Goal: Task Accomplishment & Management: Manage account settings

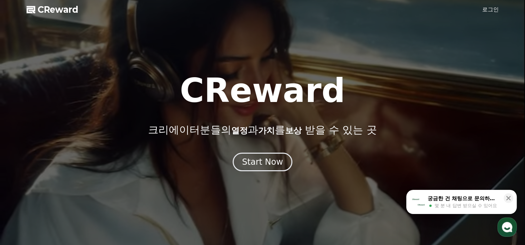
click at [260, 164] on div "Start Now" at bounding box center [262, 162] width 41 height 11
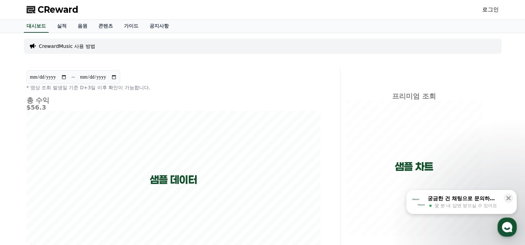
click at [485, 8] on link "로그인" at bounding box center [490, 10] width 17 height 8
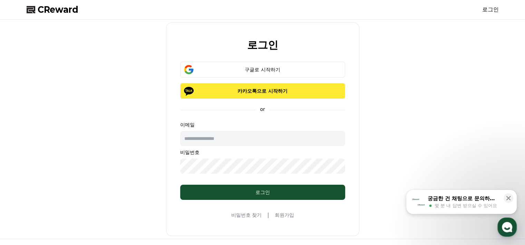
click at [242, 92] on p "카카오톡으로 시작하기" at bounding box center [262, 91] width 145 height 7
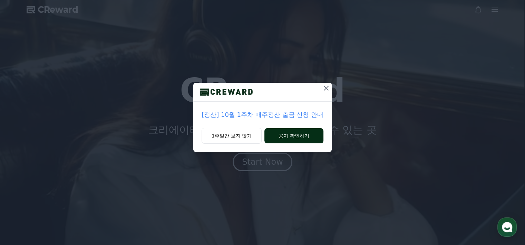
click at [288, 137] on button "공지 확인하기" at bounding box center [293, 135] width 59 height 15
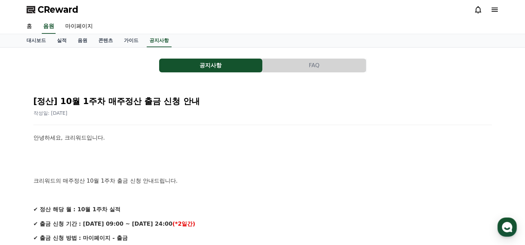
click at [69, 6] on span "CReward" at bounding box center [58, 9] width 41 height 11
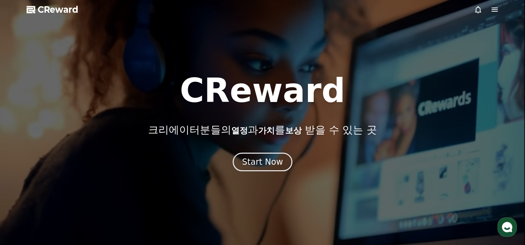
click at [502, 7] on div at bounding box center [262, 122] width 525 height 245
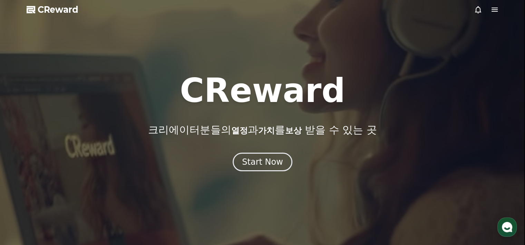
click at [498, 8] on div at bounding box center [262, 122] width 525 height 245
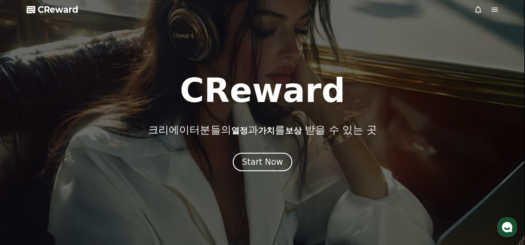
click at [495, 8] on icon at bounding box center [494, 10] width 6 height 4
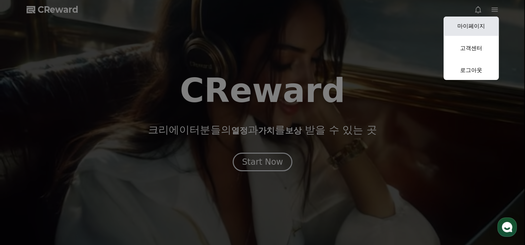
click at [475, 29] on link "마이페이지" at bounding box center [470, 26] width 55 height 19
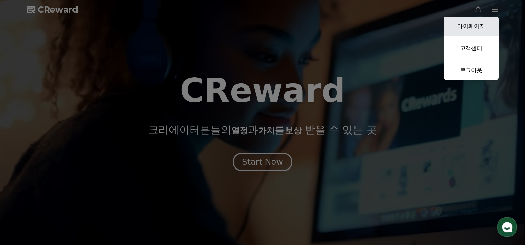
select select "**********"
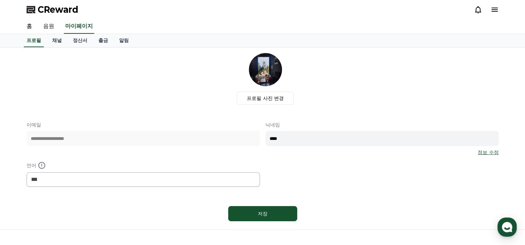
click at [56, 24] on link "음원" at bounding box center [49, 26] width 22 height 14
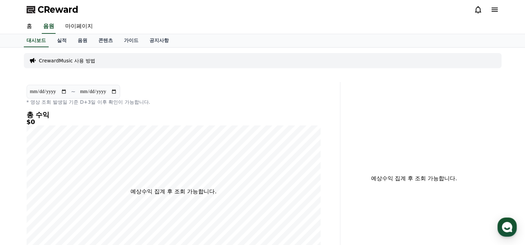
click at [65, 11] on span "CReward" at bounding box center [58, 9] width 41 height 11
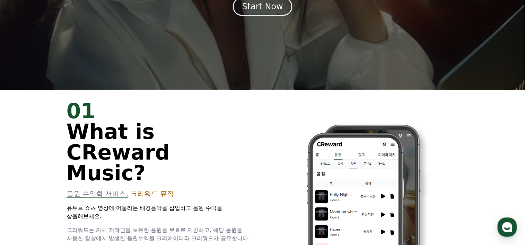
scroll to position [69, 0]
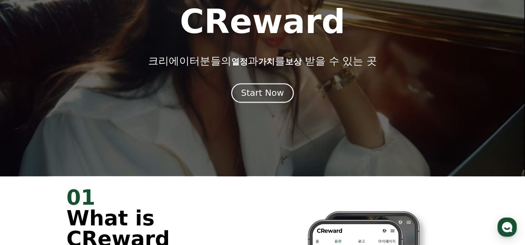
click at [259, 94] on div "Start Now" at bounding box center [262, 93] width 43 height 12
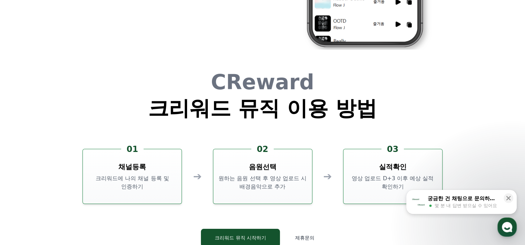
scroll to position [1869, 0]
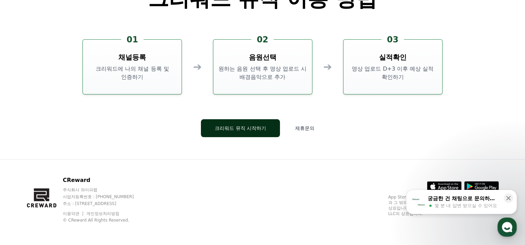
click at [253, 129] on button "크리워드 뮤직 시작하기" at bounding box center [240, 128] width 79 height 18
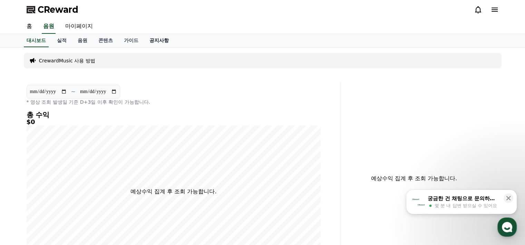
click at [149, 40] on link "공지사항" at bounding box center [159, 40] width 30 height 13
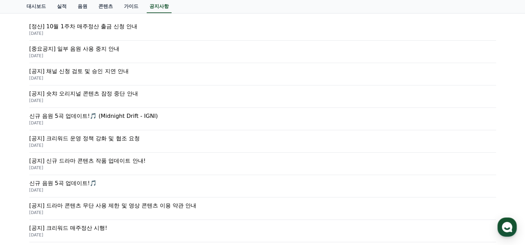
scroll to position [69, 0]
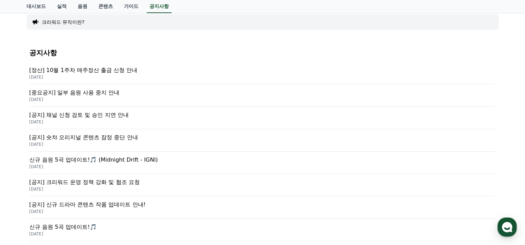
click at [95, 117] on p "[공지] 채널 신청 검토 및 승인 지연 안내" at bounding box center [262, 115] width 466 height 8
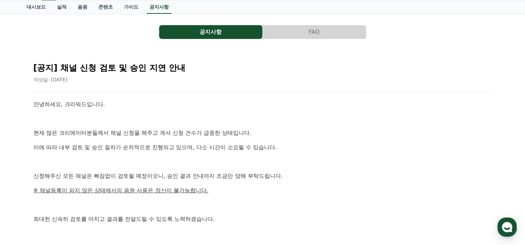
scroll to position [35, 0]
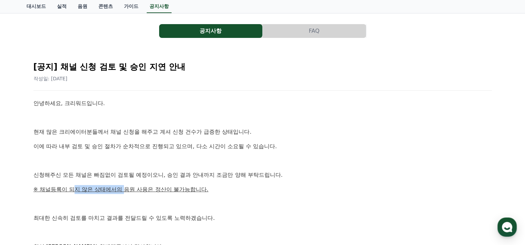
drag, startPoint x: 96, startPoint y: 191, endPoint x: 125, endPoint y: 191, distance: 28.6
click at [125, 191] on u "※ 채널등록이 되지 않은 상태에서의 음원 사용은 정산이 불가능합니다." at bounding box center [120, 189] width 175 height 7
drag, startPoint x: 162, startPoint y: 191, endPoint x: 104, endPoint y: 191, distance: 58.7
click at [104, 191] on u "※ 채널등록이 되지 않은 상태에서의 음원 사용은 정산이 불가능합니다." at bounding box center [120, 189] width 175 height 7
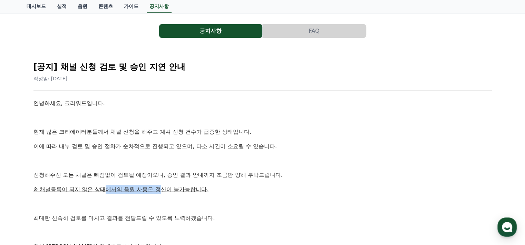
click at [104, 191] on u "※ 채널등록이 되지 않은 상태에서의 음원 사용은 정산이 불가능합니다." at bounding box center [120, 189] width 175 height 7
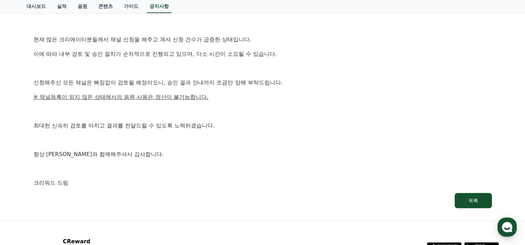
scroll to position [0, 0]
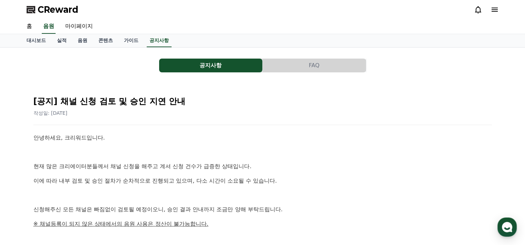
click at [45, 5] on span "CReward" at bounding box center [58, 9] width 41 height 11
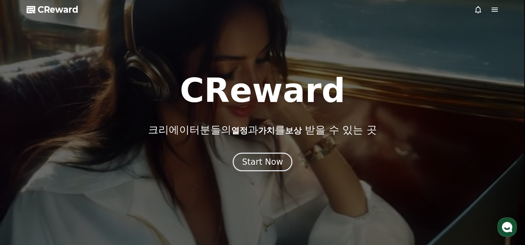
click at [488, 7] on div at bounding box center [486, 10] width 25 height 8
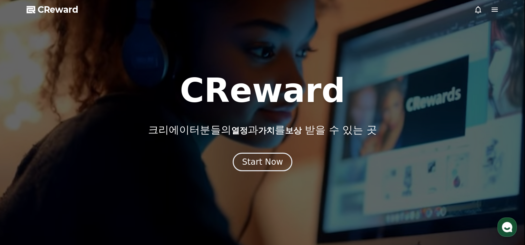
click at [491, 7] on icon at bounding box center [494, 10] width 8 height 8
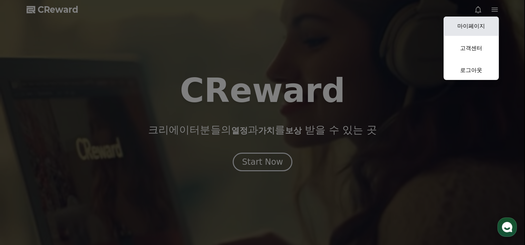
click at [466, 29] on link "마이페이지" at bounding box center [470, 26] width 55 height 19
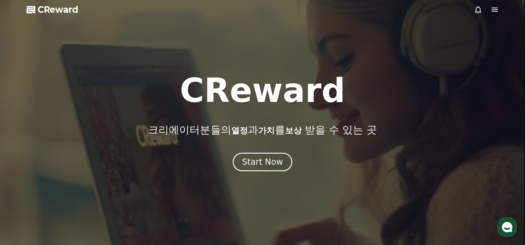
select select "**********"
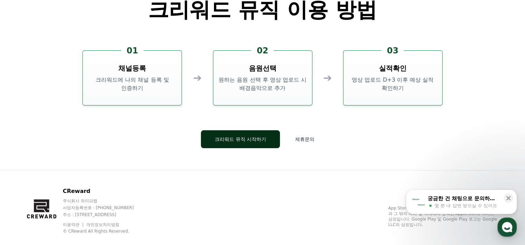
scroll to position [1869, 0]
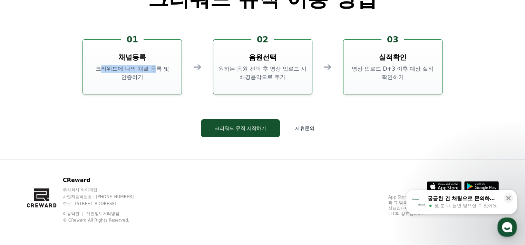
drag, startPoint x: 100, startPoint y: 66, endPoint x: 156, endPoint y: 66, distance: 56.6
click at [156, 66] on p "크리워드에 나의 채널 등록 및 인증하기" at bounding box center [132, 73] width 93 height 17
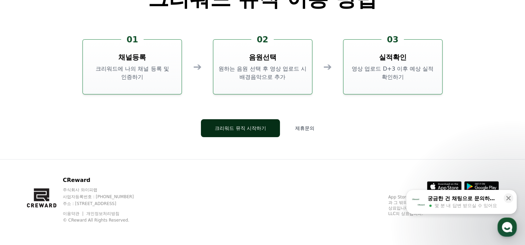
click at [242, 134] on button "크리워드 뮤직 시작하기" at bounding box center [240, 128] width 79 height 18
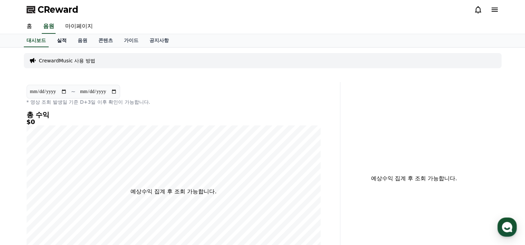
click at [63, 43] on link "실적" at bounding box center [61, 40] width 21 height 13
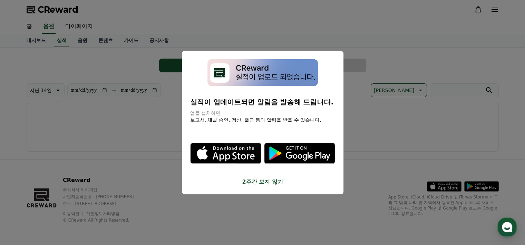
click at [79, 142] on button "close modal" at bounding box center [262, 122] width 525 height 245
